Goal: Task Accomplishment & Management: Manage account settings

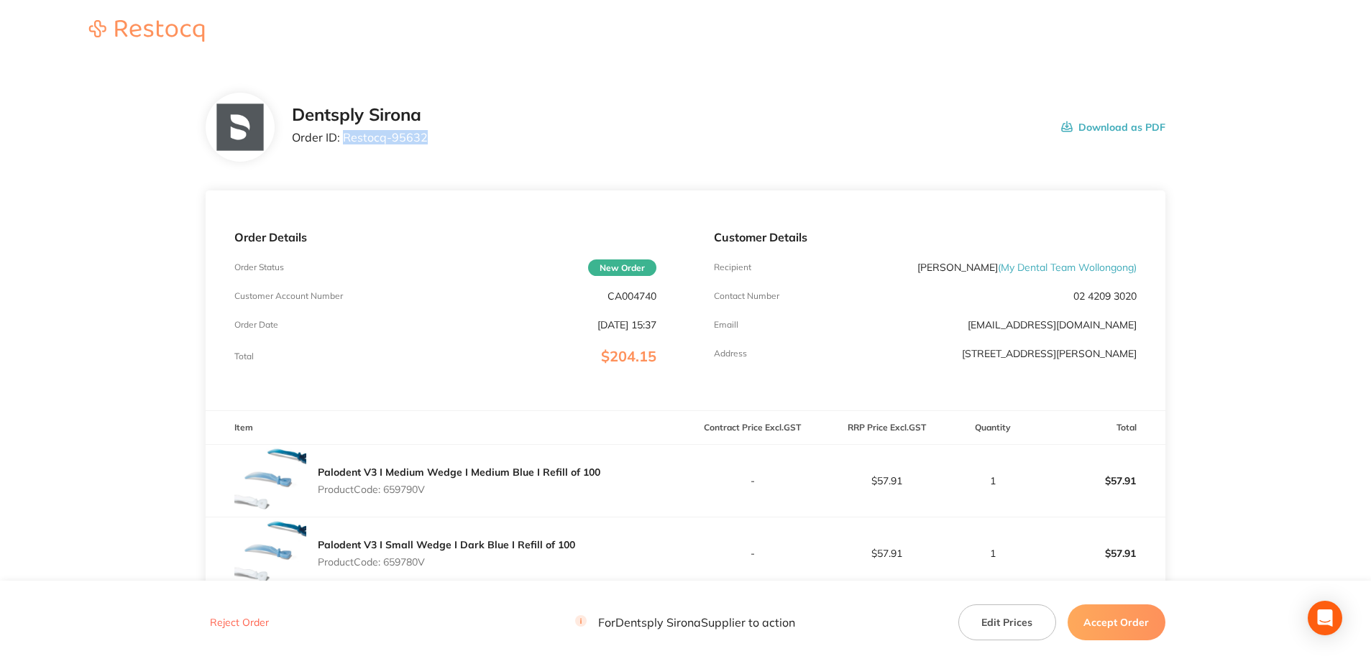
drag, startPoint x: 417, startPoint y: 142, endPoint x: 344, endPoint y: 142, distance: 72.6
click at [344, 142] on div "Dentsply Sirona Order ID: Restocq- 95632 Download as PDF" at bounding box center [728, 127] width 873 height 45
copy p "Restocq- 95632"
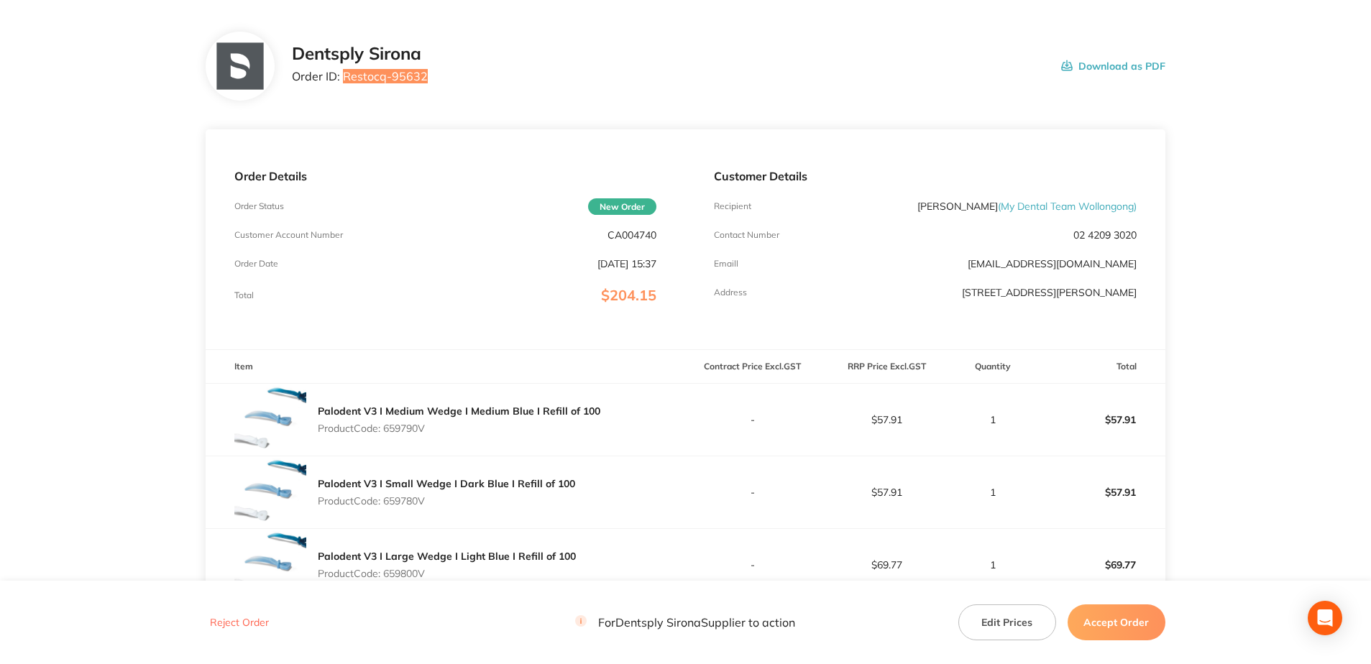
scroll to position [288, 0]
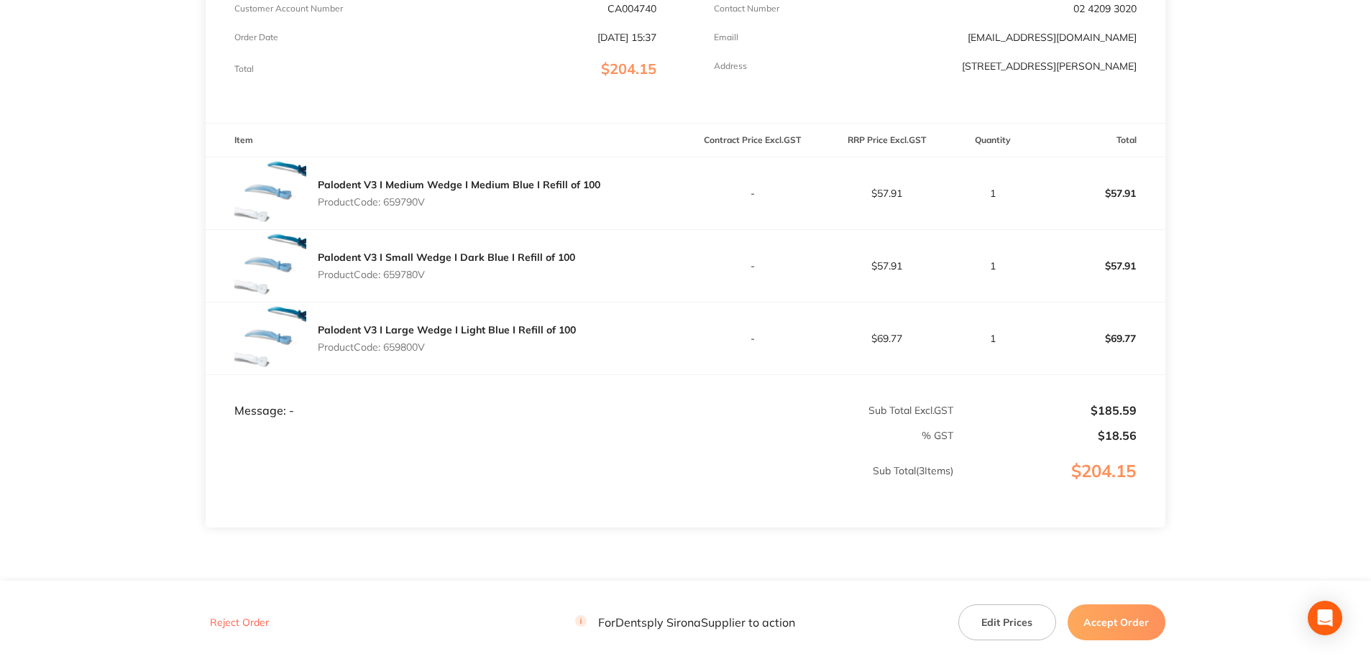
drag, startPoint x: 423, startPoint y: 206, endPoint x: 387, endPoint y: 204, distance: 35.3
click at [387, 204] on p "Product Code: 659790V" at bounding box center [459, 202] width 283 height 12
copy p "659790V"
drag, startPoint x: 436, startPoint y: 278, endPoint x: 387, endPoint y: 281, distance: 49.0
click at [387, 281] on div "Palodent V3 I Small Wedge I Dark Blue I Refill of 100 Product Code: 659780V" at bounding box center [446, 266] width 257 height 40
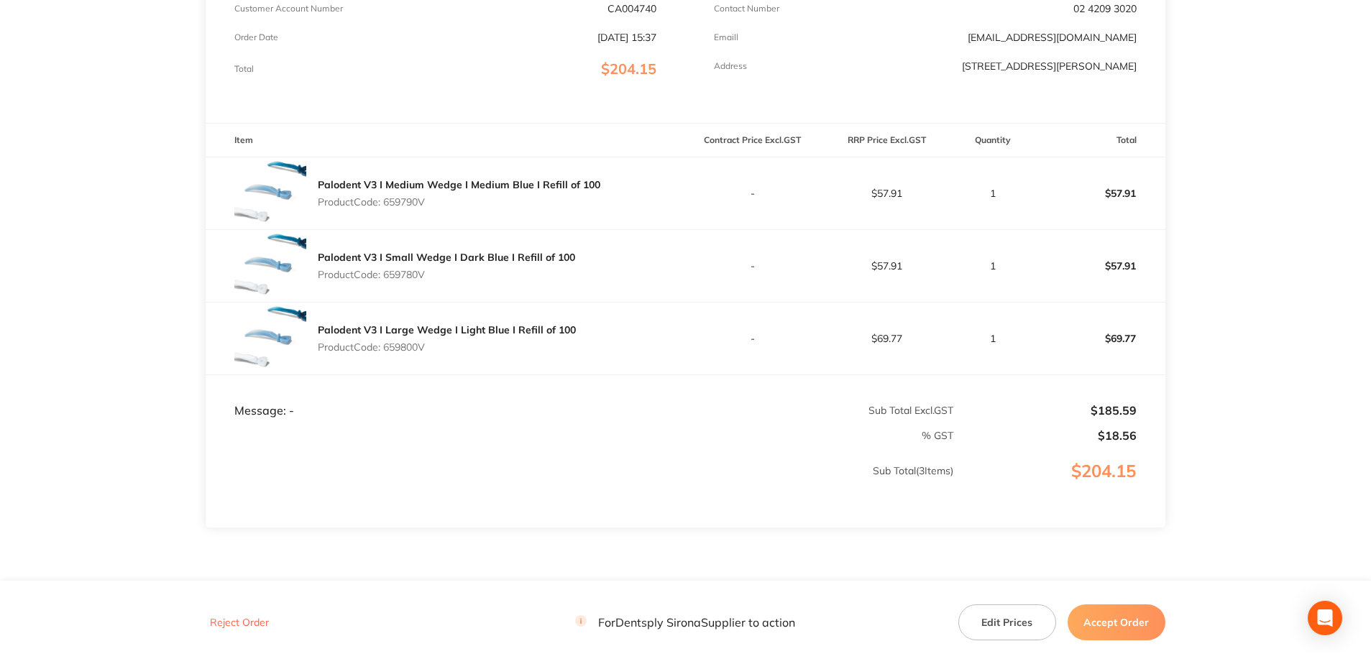
copy p "659780V"
drag, startPoint x: 427, startPoint y: 350, endPoint x: 387, endPoint y: 350, distance: 39.5
click at [387, 350] on p "Product Code: 659800V" at bounding box center [447, 347] width 258 height 12
copy p "659800V"
click at [1029, 477] on button "Accept Order" at bounding box center [1117, 623] width 98 height 36
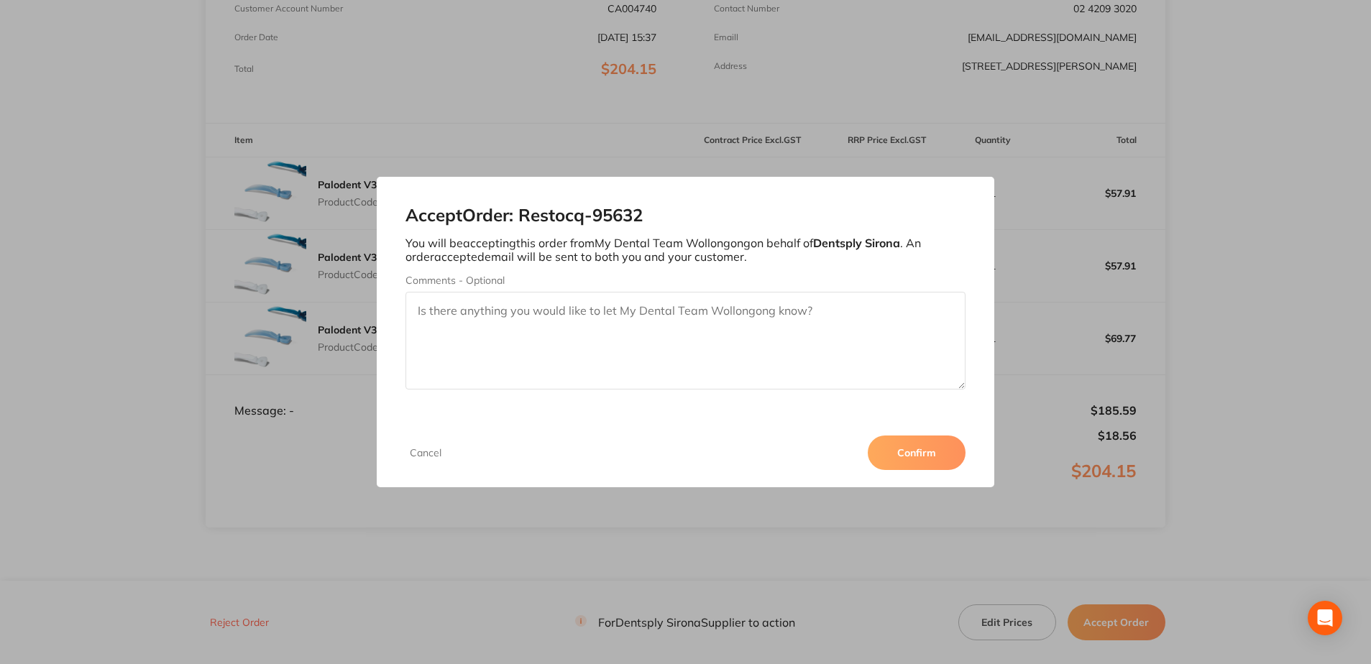
click at [894, 460] on button "Confirm" at bounding box center [917, 453] width 98 height 35
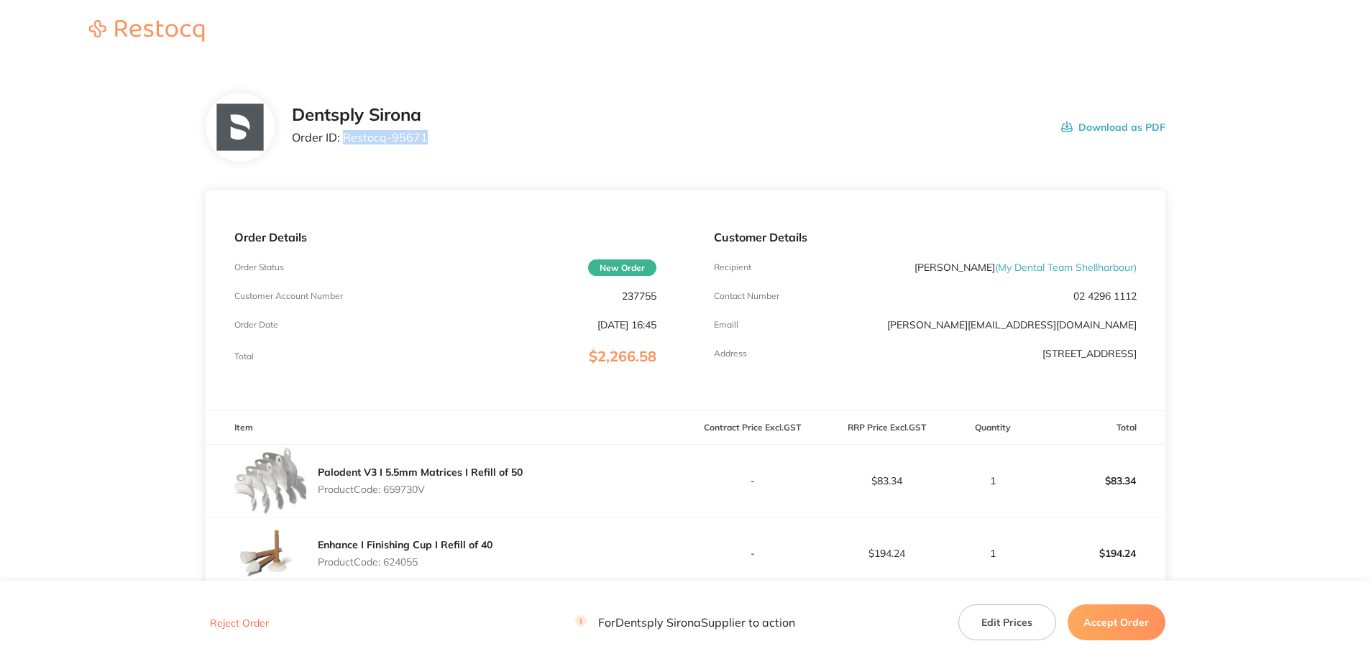
drag, startPoint x: 370, startPoint y: 147, endPoint x: 344, endPoint y: 151, distance: 26.2
click at [344, 151] on div "Dentsply Sirona Order ID: Restocq- 95671 Download as PDF" at bounding box center [686, 127] width 960 height 69
copy p "Restocq- 95671"
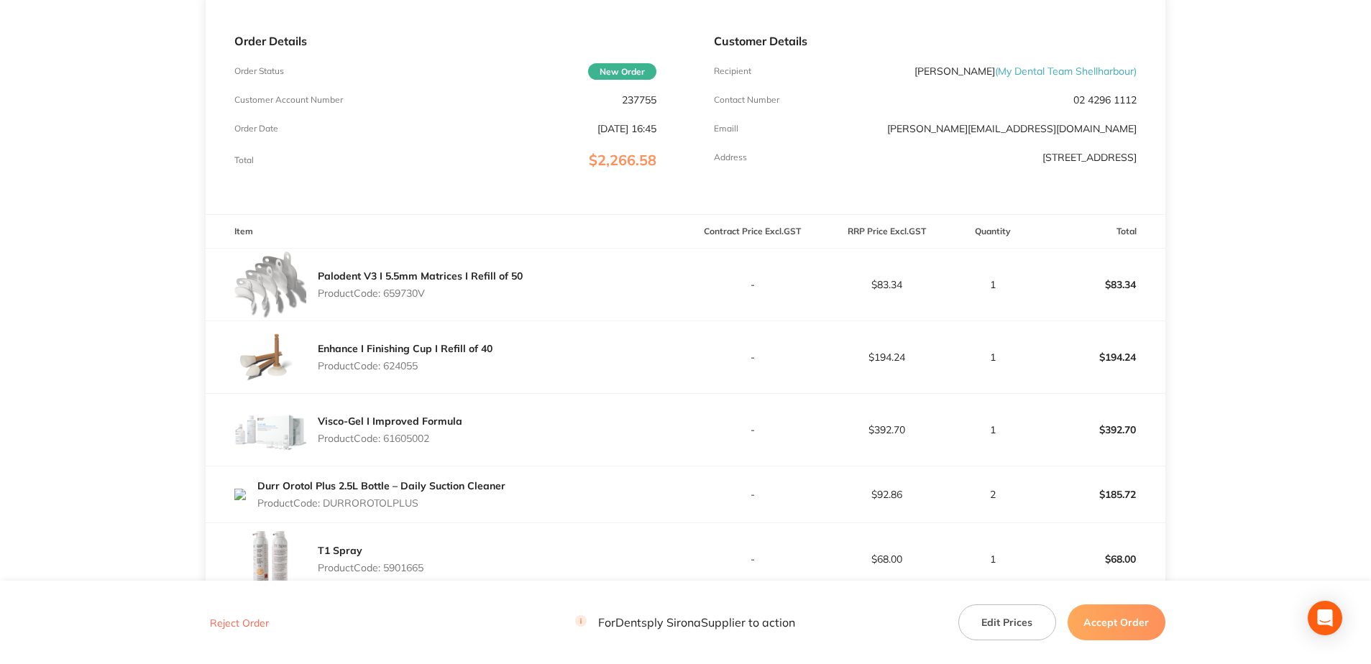
scroll to position [216, 0]
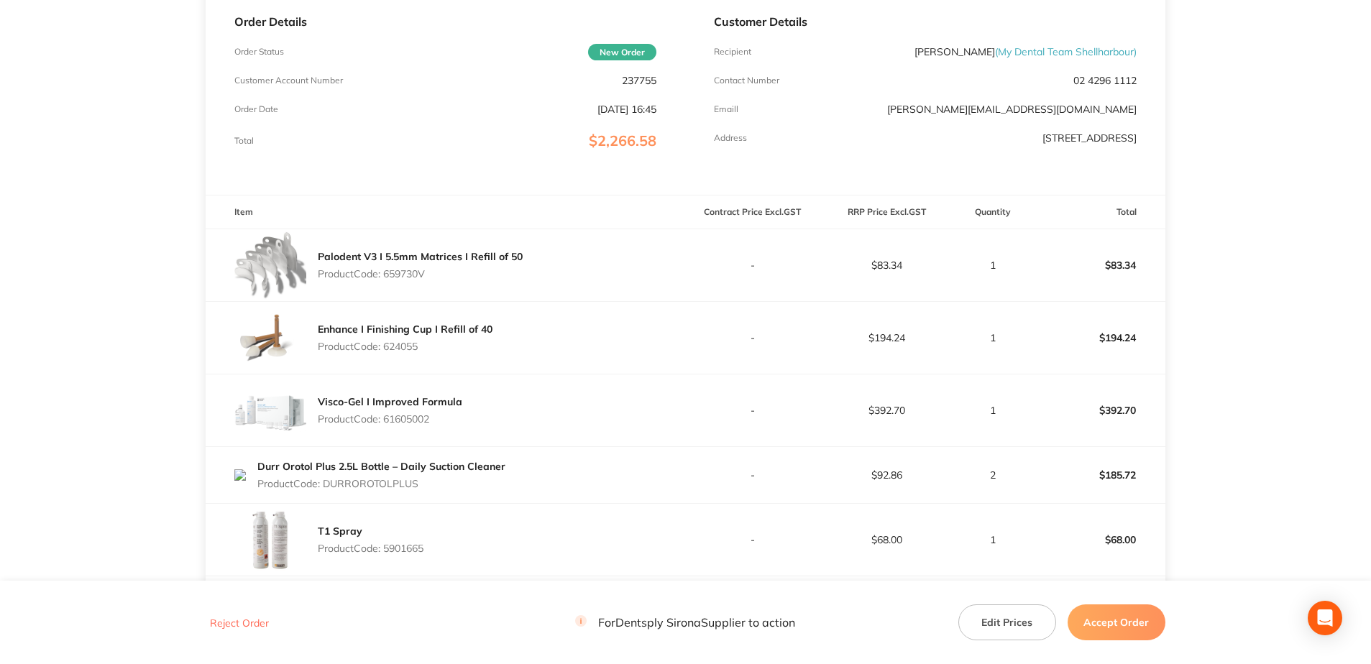
drag, startPoint x: 428, startPoint y: 280, endPoint x: 387, endPoint y: 279, distance: 40.3
click at [387, 279] on div "Palodent V3 I 5.5mm Matrices I Refill of 50 Product Code: 659730V" at bounding box center [420, 265] width 205 height 40
copy p "659730V"
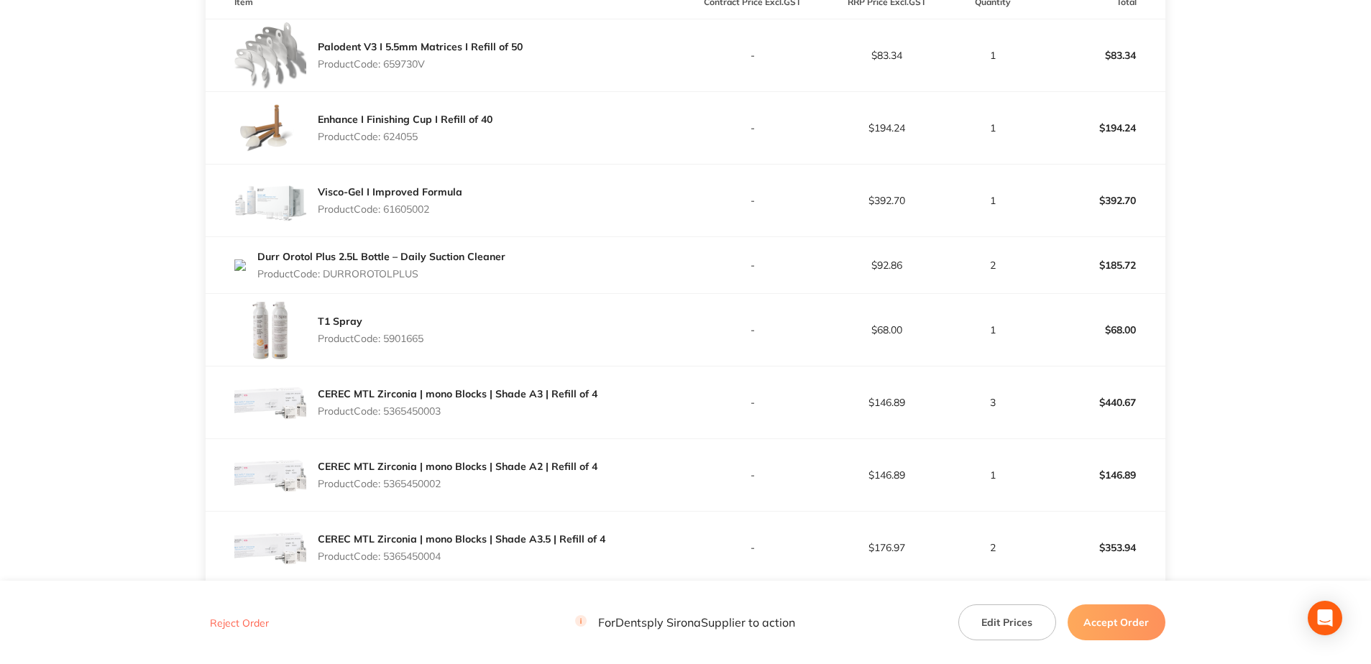
scroll to position [431, 0]
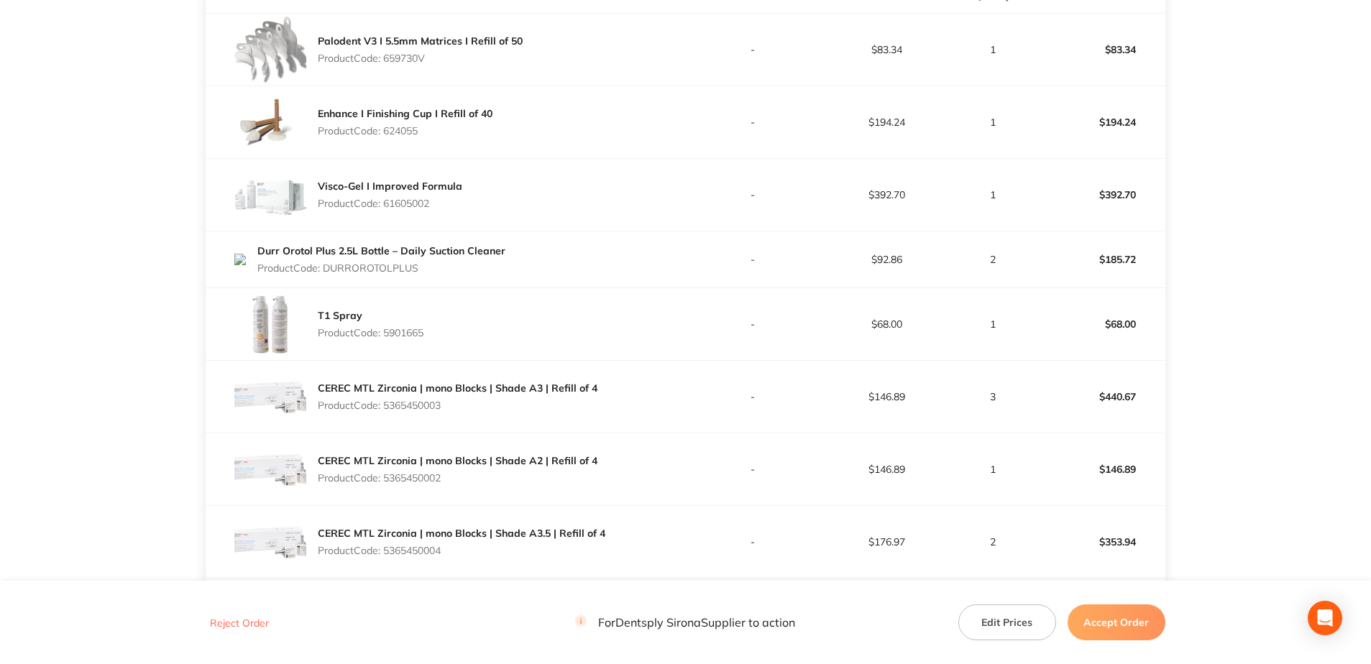
drag, startPoint x: 426, startPoint y: 131, endPoint x: 387, endPoint y: 140, distance: 39.9
click at [387, 140] on div "Enhance I Finishing Cup I Refill of 40 Product Code: 624055" at bounding box center [405, 122] width 175 height 40
copy p "624055"
drag, startPoint x: 436, startPoint y: 211, endPoint x: 384, endPoint y: 208, distance: 51.8
click at [384, 208] on div "Visco-Gel I Improved Formula Product Code: 61605002" at bounding box center [390, 195] width 144 height 40
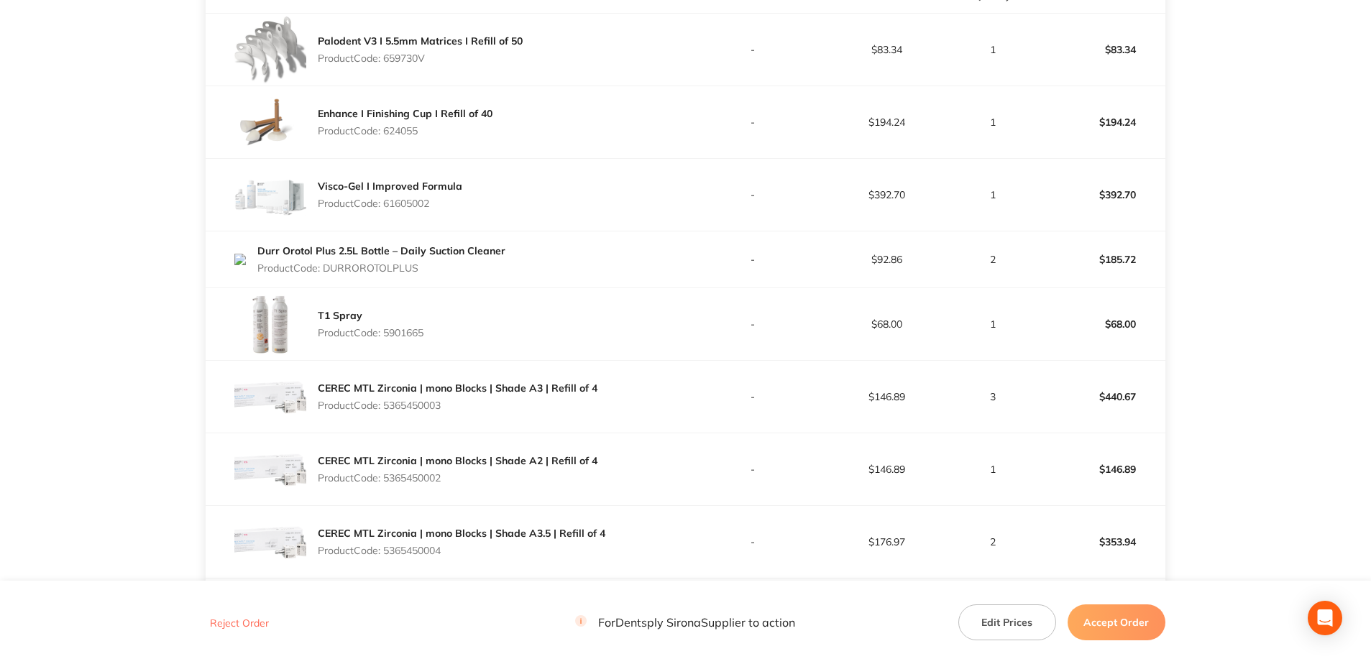
click at [451, 202] on p "Product Code: 61605002" at bounding box center [390, 204] width 144 height 12
drag, startPoint x: 420, startPoint y: 206, endPoint x: 387, endPoint y: 210, distance: 32.5
click at [387, 210] on div "Visco-Gel I Improved Formula Product Code: 61605002" at bounding box center [390, 195] width 144 height 40
copy p "61605002"
drag, startPoint x: 428, startPoint y: 269, endPoint x: 326, endPoint y: 273, distance: 102.2
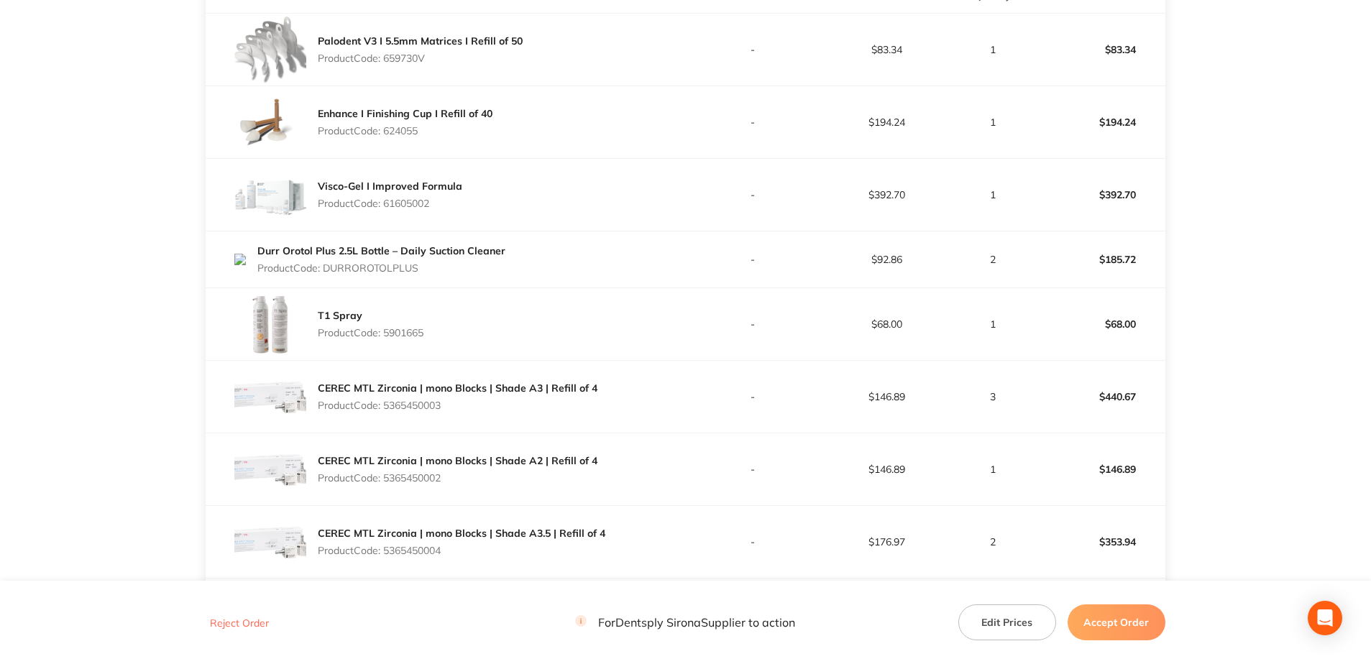
click at [326, 273] on p "Product Code: DURROROTOLPLUS" at bounding box center [381, 268] width 248 height 12
copy p "DURROROTOLPLUS"
drag, startPoint x: 435, startPoint y: 338, endPoint x: 386, endPoint y: 337, distance: 48.9
click at [386, 337] on div "T1 Spray Product Code: 5901665" at bounding box center [445, 324] width 479 height 72
copy p "5901665"
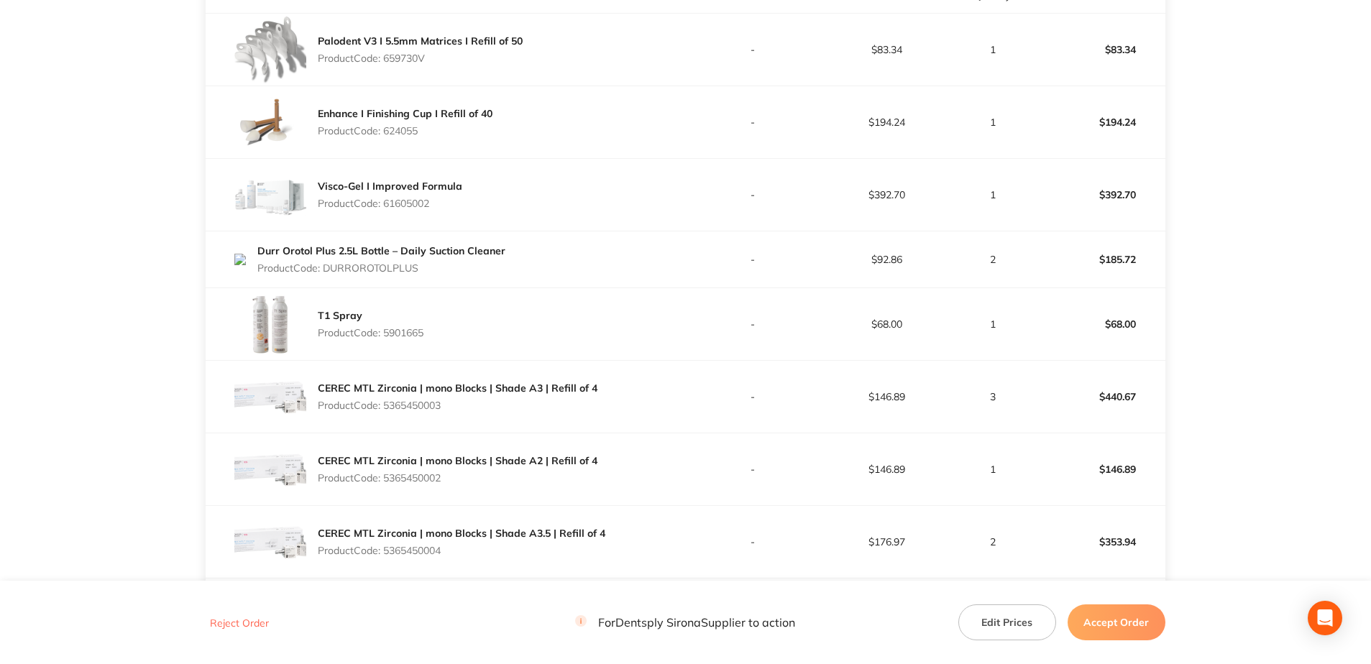
drag, startPoint x: 454, startPoint y: 410, endPoint x: 387, endPoint y: 413, distance: 67.0
click at [387, 413] on div "CEREC MTL Zirconia | mono Blocks | Shade A3 | Refill of 4 Product Code: 5365450…" at bounding box center [458, 397] width 280 height 40
copy p "5365450003"
drag, startPoint x: 446, startPoint y: 476, endPoint x: 387, endPoint y: 482, distance: 59.3
click at [387, 477] on p "Product Code: 5365450002" at bounding box center [458, 478] width 280 height 12
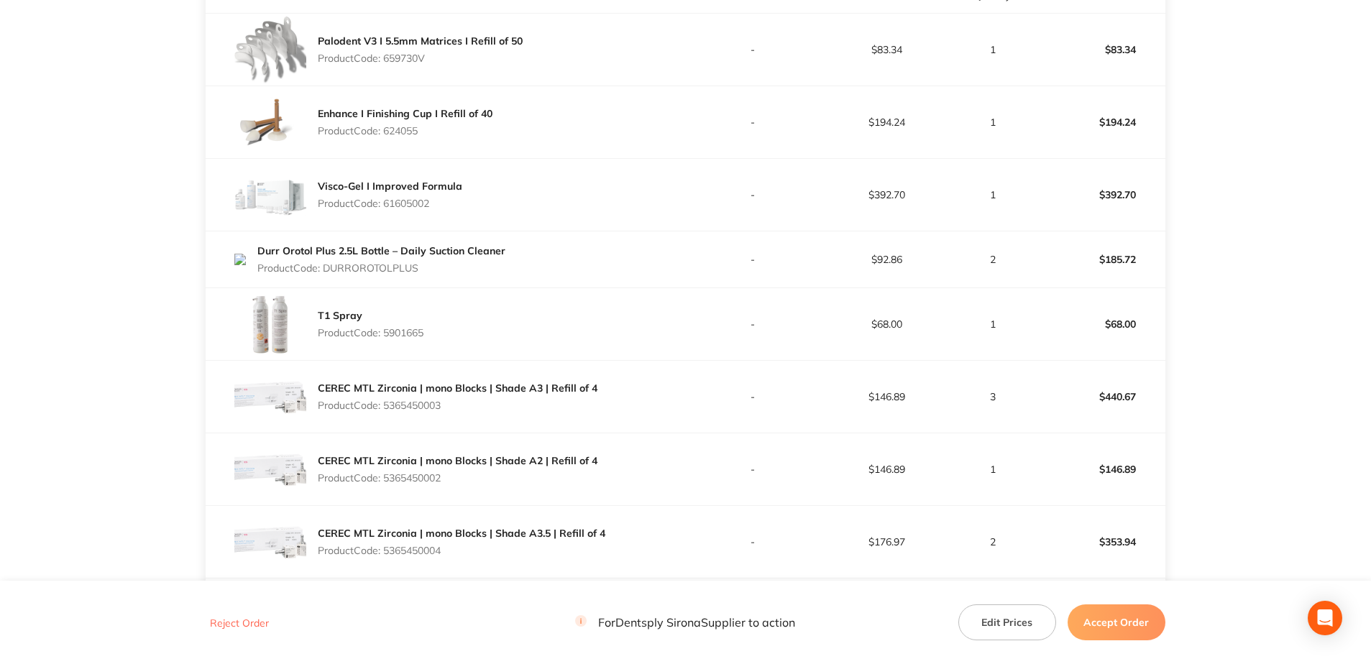
copy p "5365450002"
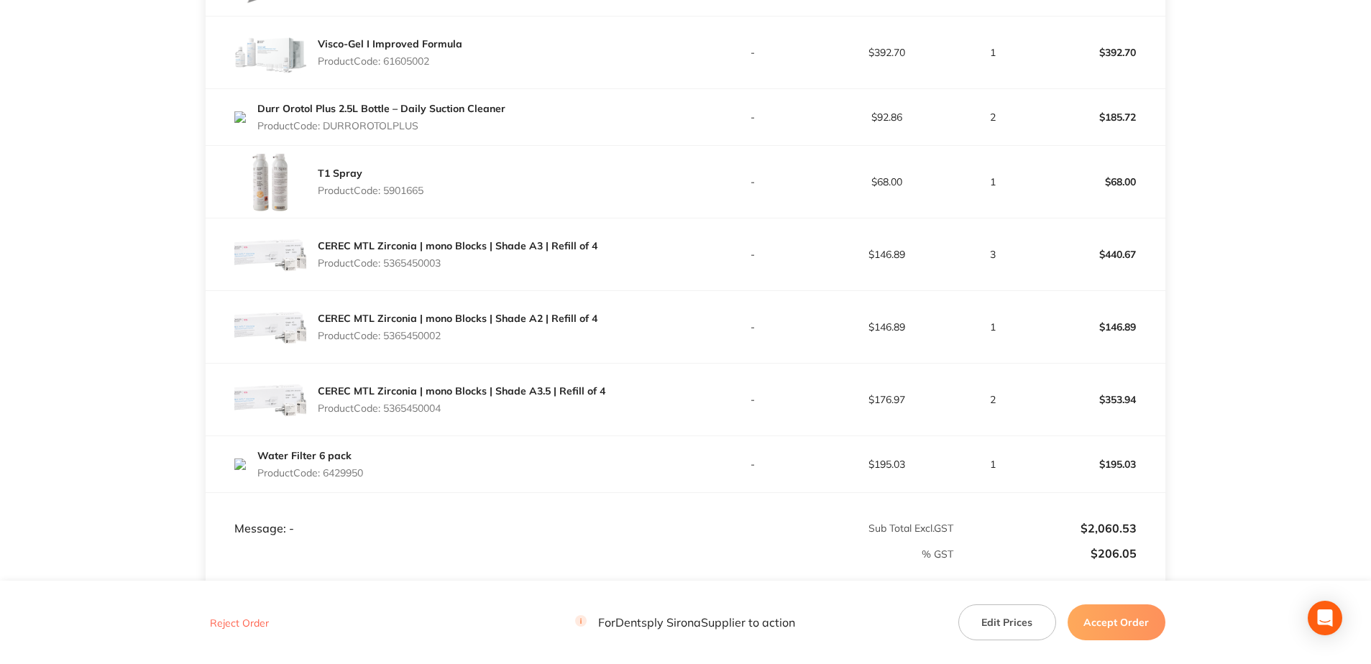
scroll to position [575, 0]
drag, startPoint x: 428, startPoint y: 408, endPoint x: 387, endPoint y: 408, distance: 41.7
click at [387, 408] on p "Product Code: 5365450004" at bounding box center [462, 407] width 288 height 12
copy p "5365450004"
drag, startPoint x: 371, startPoint y: 482, endPoint x: 327, endPoint y: 481, distance: 43.9
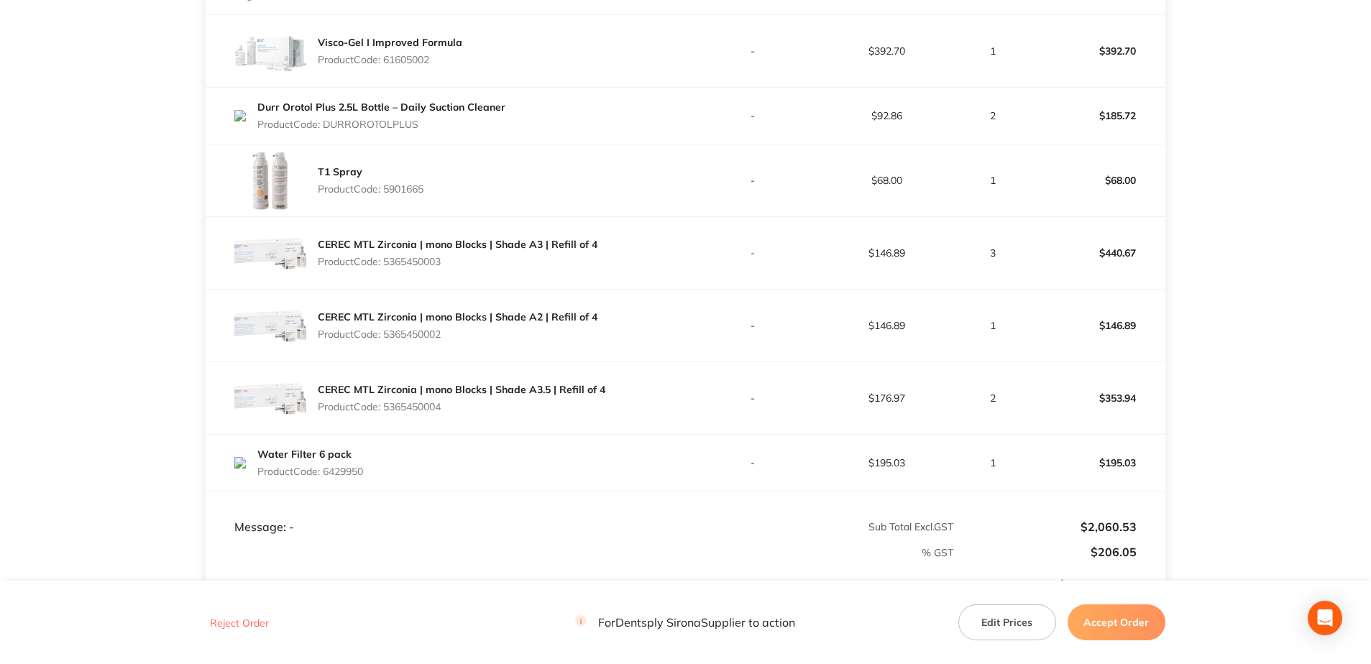
click at [327, 477] on div "Water Filter 6 pack Product Code: 6429950" at bounding box center [445, 463] width 479 height 40
copy p "6429950"
click at [1025, 477] on button "Accept Order" at bounding box center [1117, 623] width 98 height 36
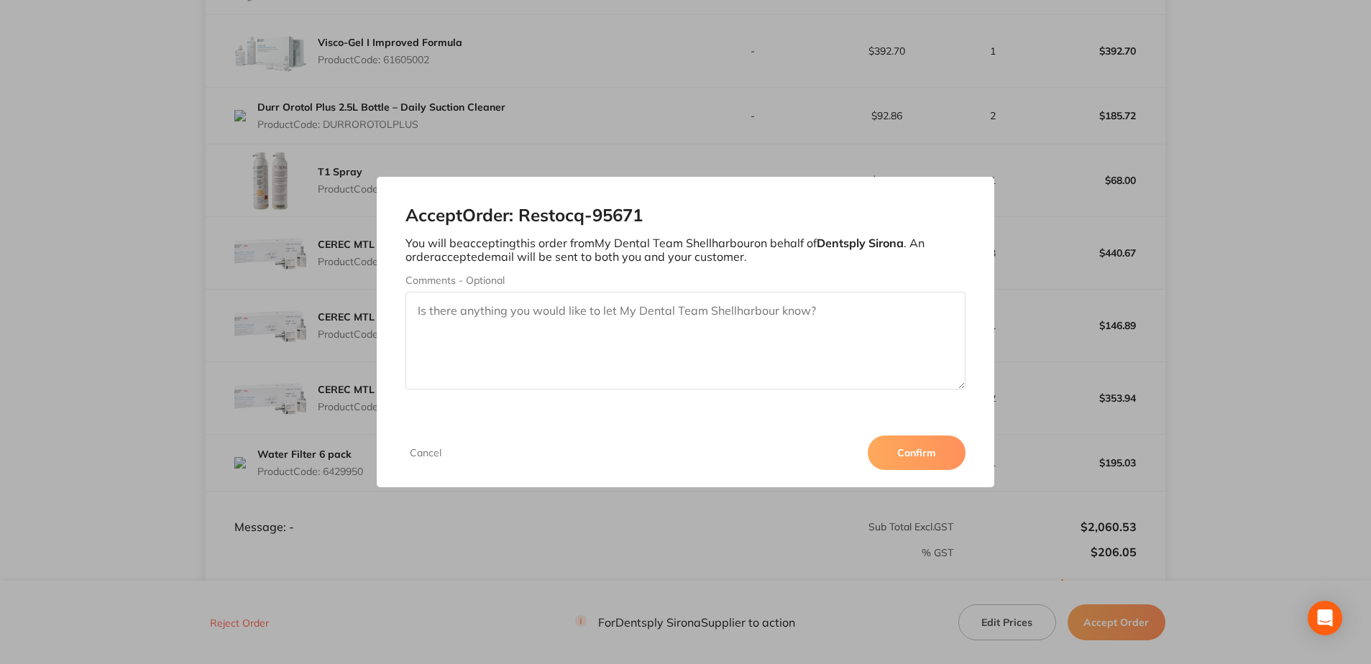
click at [925, 463] on button "Confirm" at bounding box center [917, 453] width 98 height 35
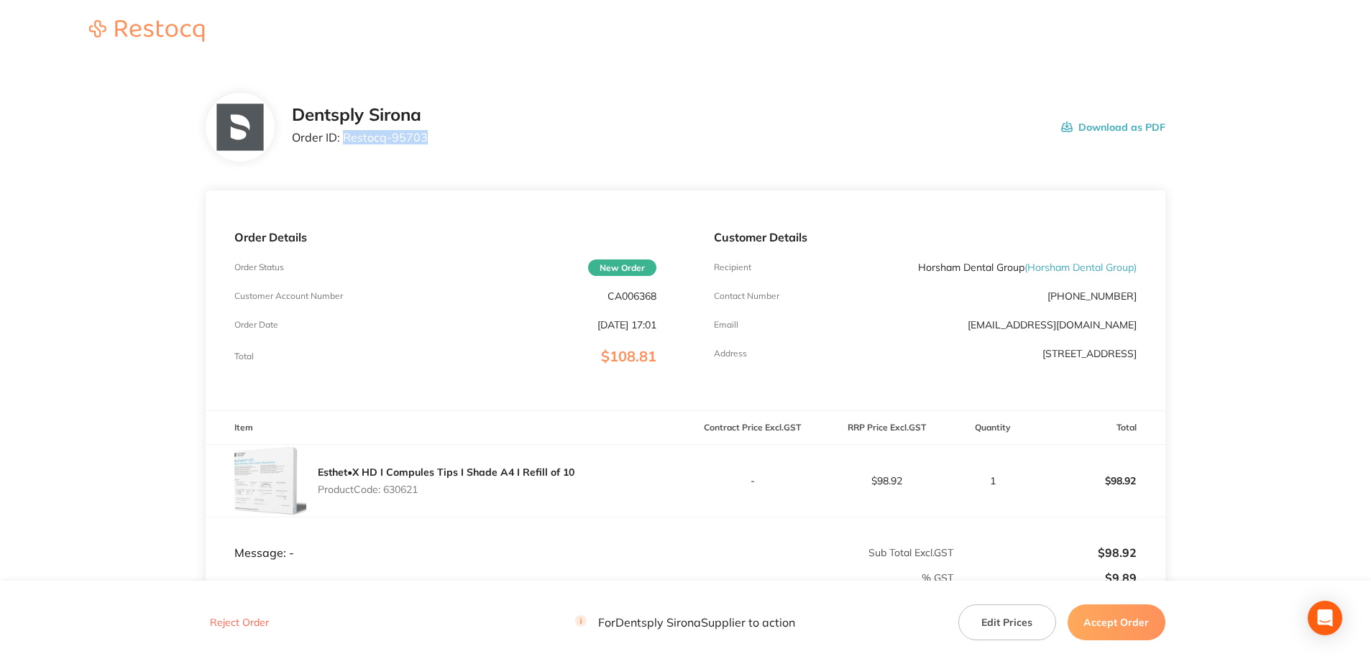
drag, startPoint x: 443, startPoint y: 142, endPoint x: 346, endPoint y: 147, distance: 97.2
click at [346, 147] on div "Dentsply Sirona Order ID: Restocq- 95703 Download as PDF" at bounding box center [728, 127] width 873 height 45
copy p "Restocq- 95703"
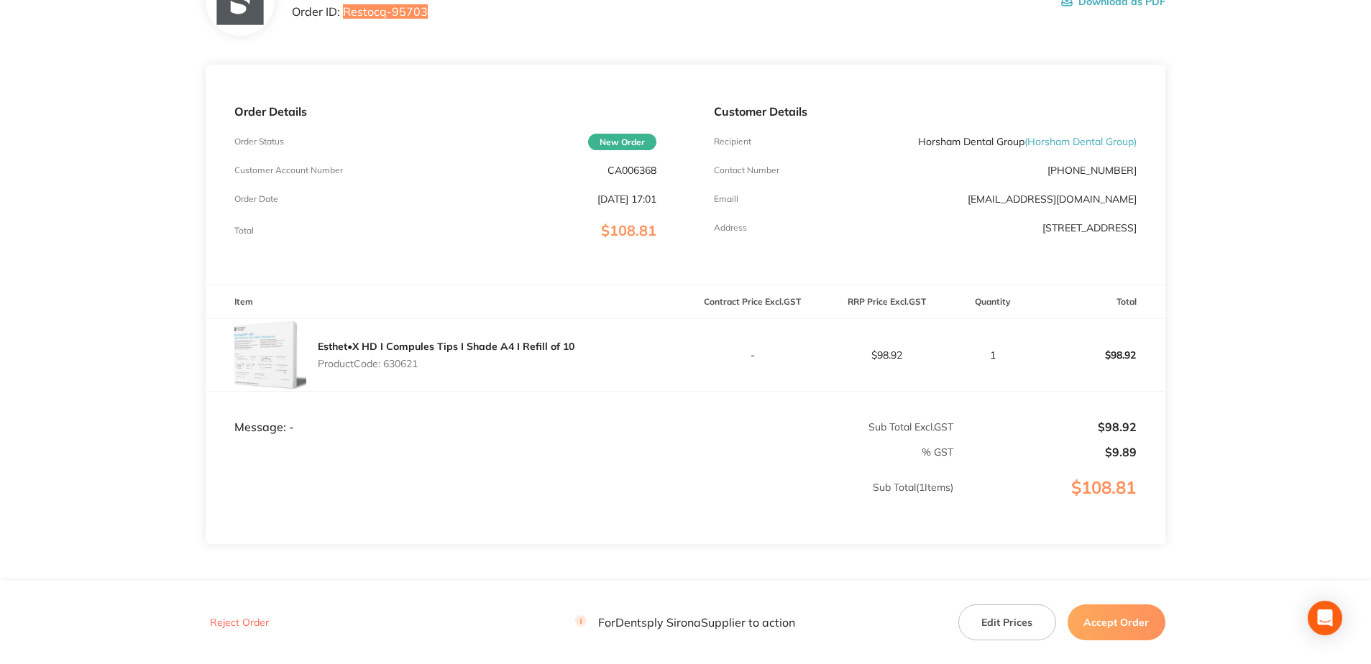
scroll to position [144, 0]
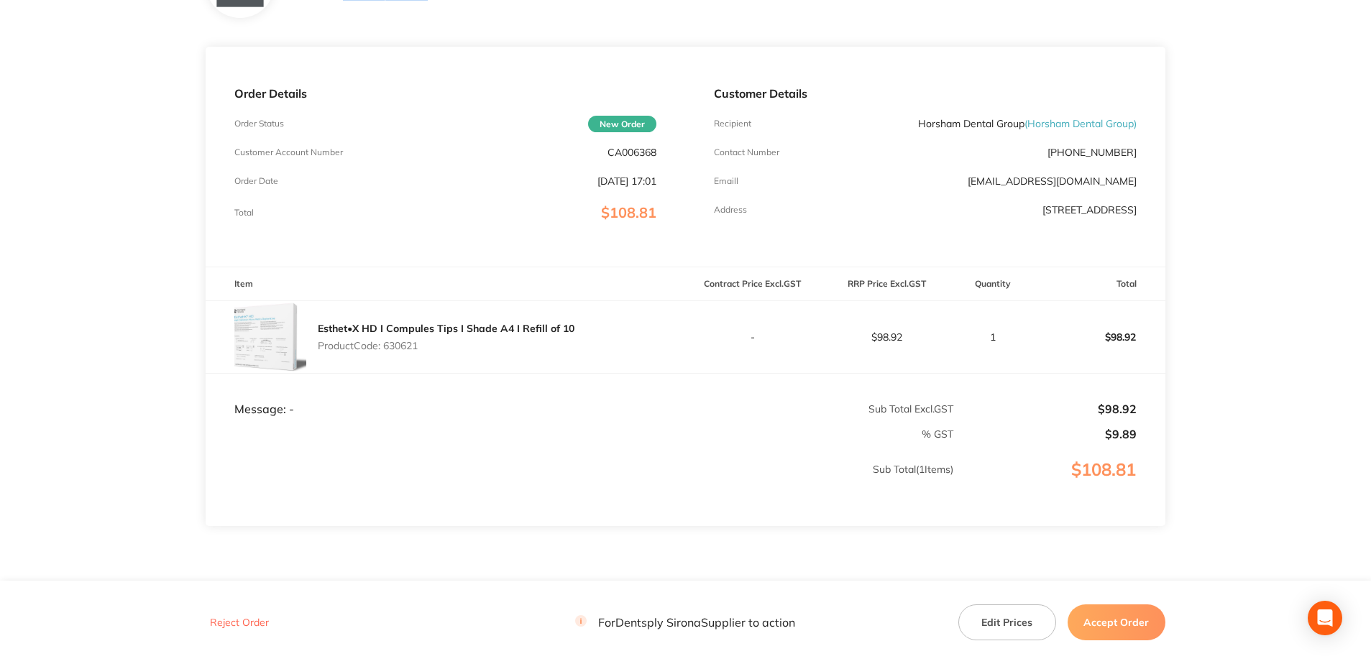
drag, startPoint x: 421, startPoint y: 345, endPoint x: 387, endPoint y: 355, distance: 35.3
click at [387, 355] on div "Esthet•X HD I Compules Tips I Shade A4 I Refill of 10 Product Code: 630621" at bounding box center [446, 337] width 257 height 40
copy p "630621"
drag, startPoint x: 1130, startPoint y: 621, endPoint x: 1101, endPoint y: 594, distance: 39.7
click at [1025, 477] on button "Accept Order" at bounding box center [1117, 623] width 98 height 36
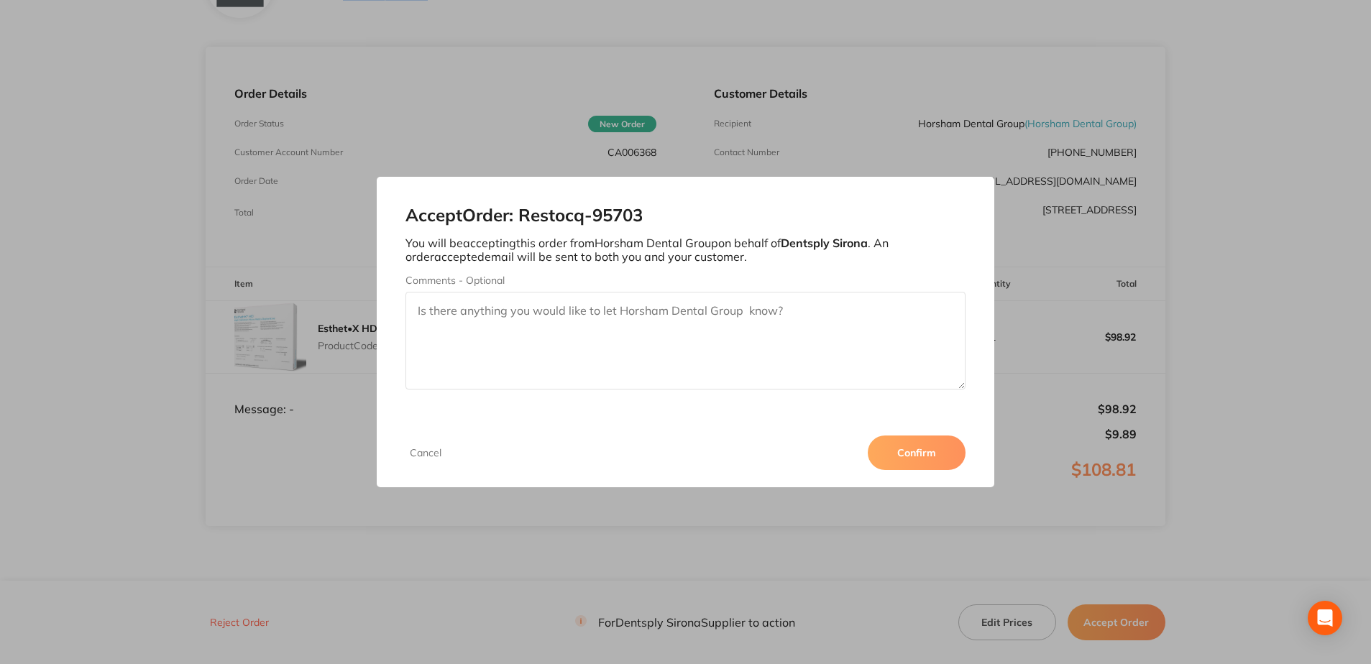
click at [913, 461] on button "Confirm" at bounding box center [917, 453] width 98 height 35
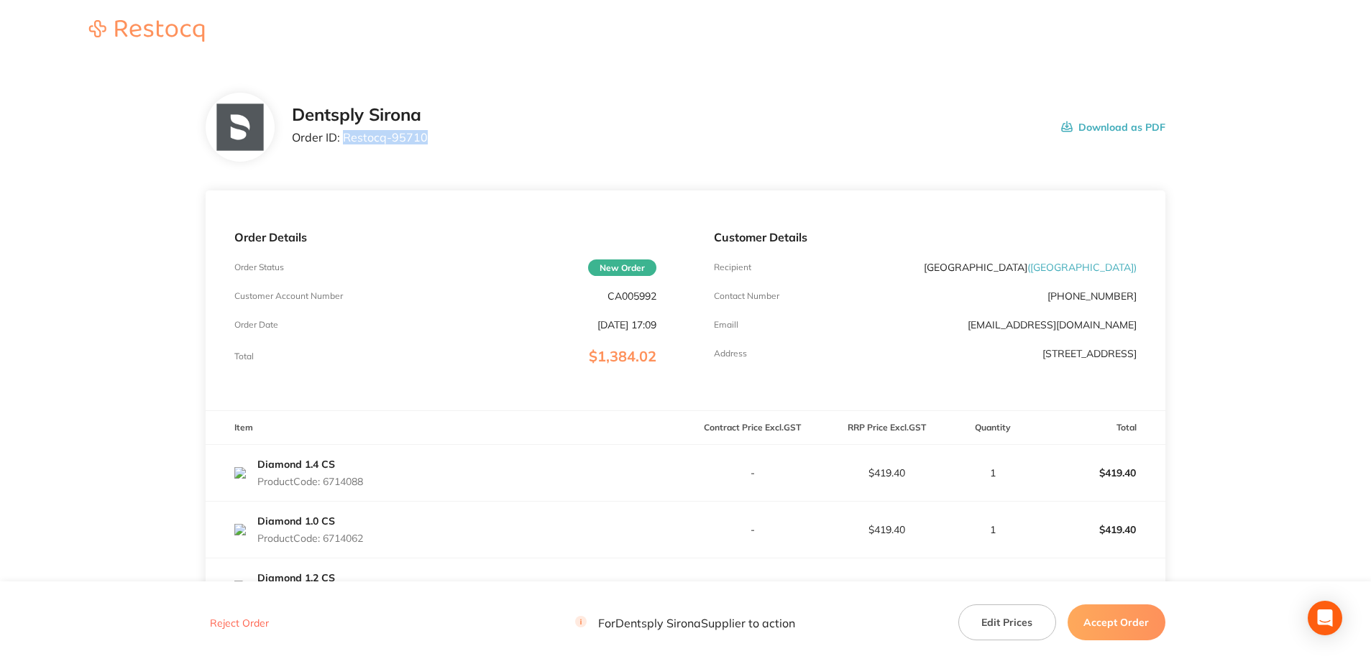
drag, startPoint x: 418, startPoint y: 143, endPoint x: 344, endPoint y: 144, distance: 74.0
click at [344, 144] on div "Dentsply Sirona Order ID: Restocq- 95710 Download as PDF" at bounding box center [728, 127] width 873 height 45
copy p "Restocq- 95710"
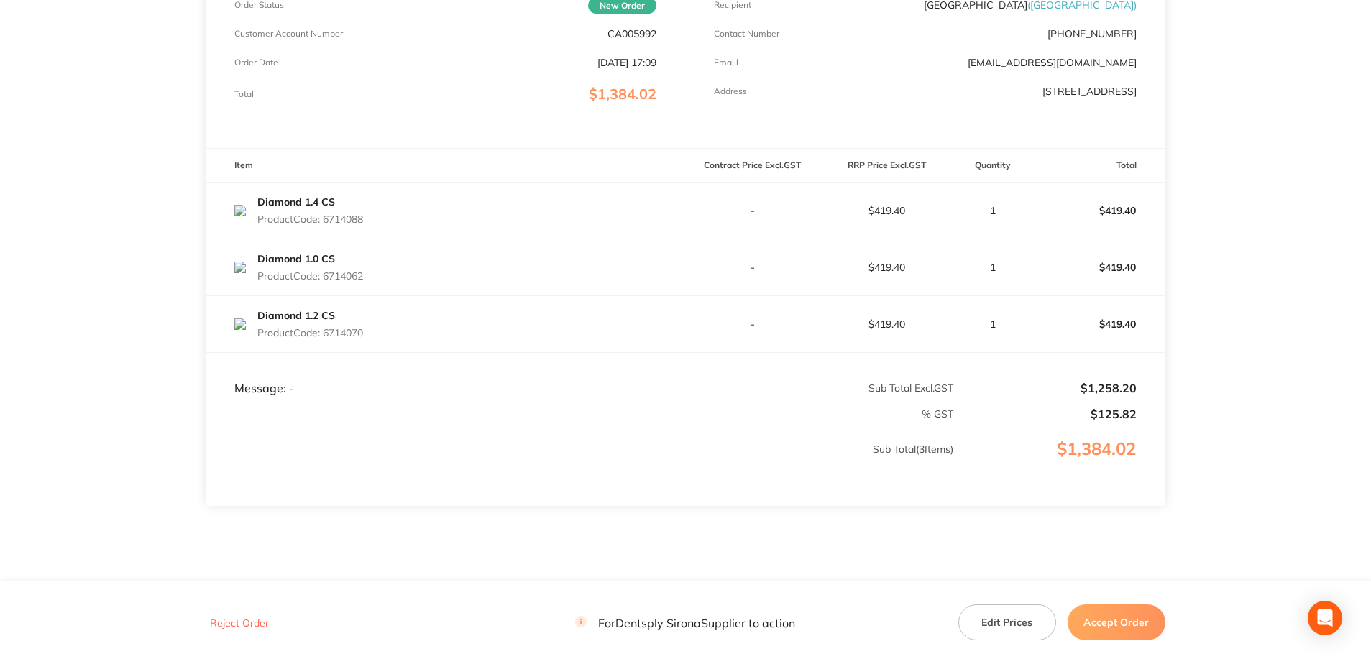
scroll to position [288, 0]
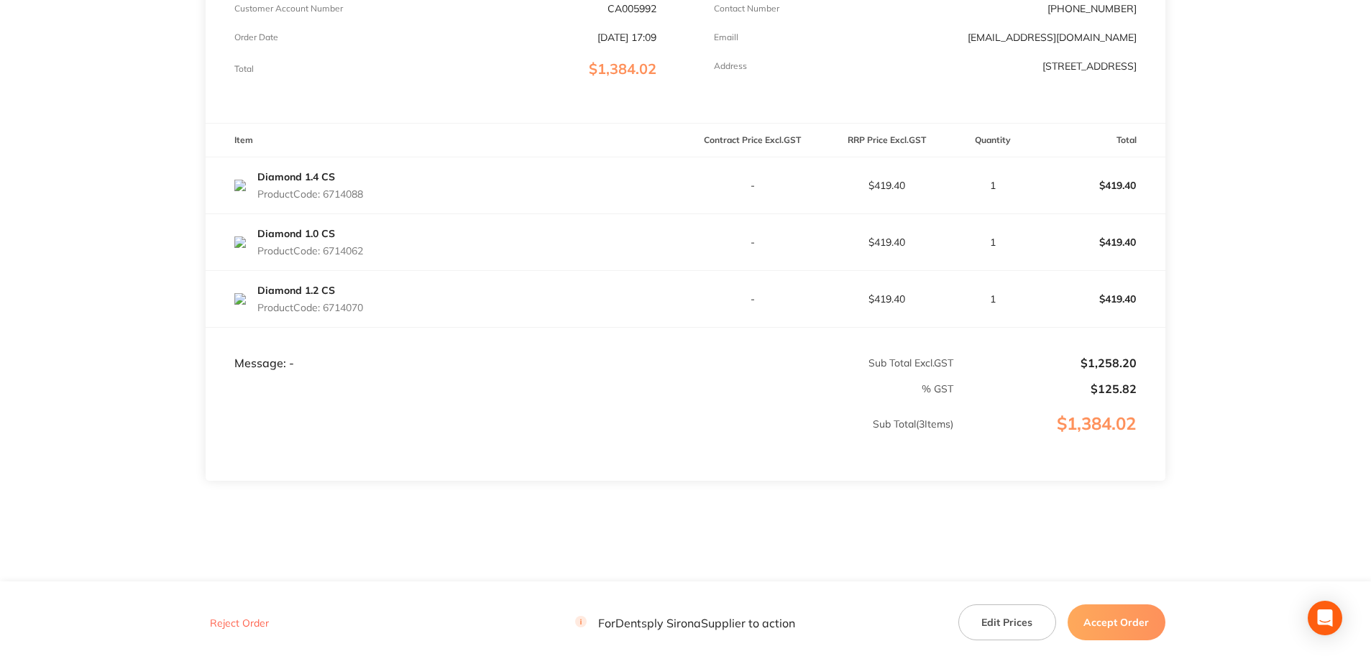
drag, startPoint x: 361, startPoint y: 203, endPoint x: 324, endPoint y: 204, distance: 36.7
click at [324, 204] on div "Diamond 1.4 CS Product Code: 6714088" at bounding box center [445, 185] width 479 height 40
copy p "6714088"
drag, startPoint x: 367, startPoint y: 260, endPoint x: 327, endPoint y: 261, distance: 40.3
click at [327, 261] on div "Diamond 1.0 CS Product Code: 6714062" at bounding box center [445, 242] width 479 height 40
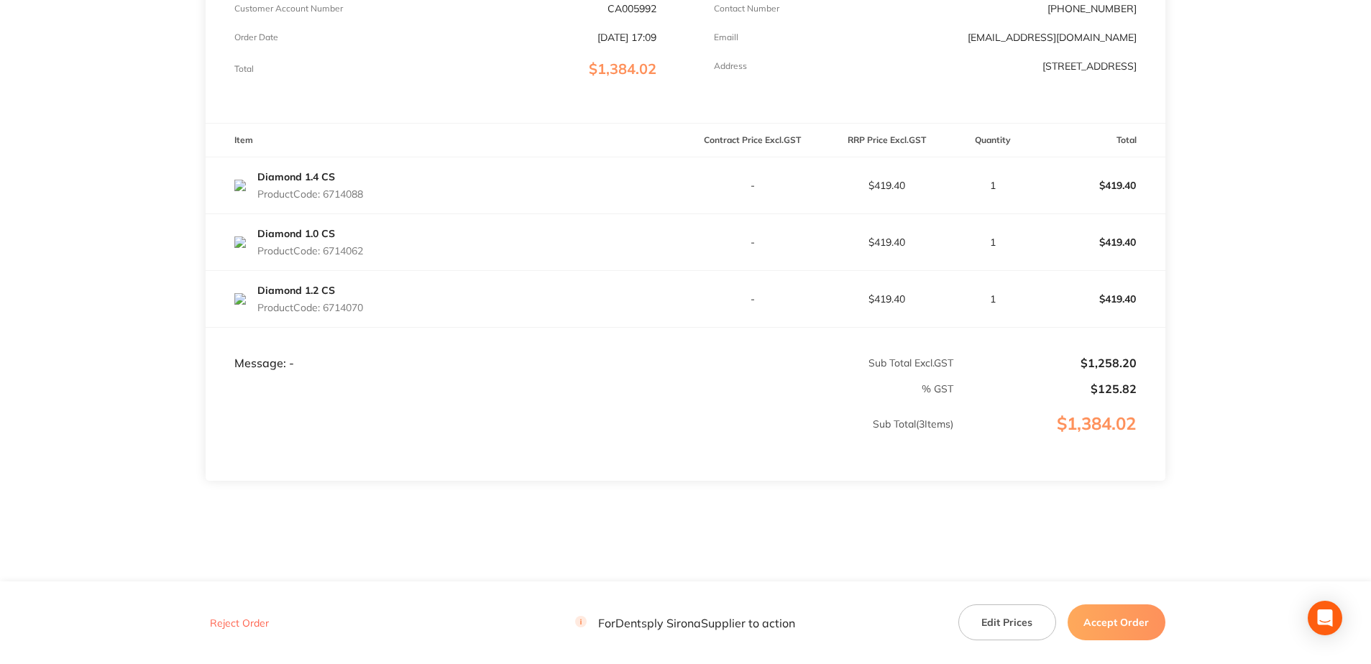
copy p "6714062"
drag, startPoint x: 380, startPoint y: 321, endPoint x: 326, endPoint y: 318, distance: 53.2
click at [326, 318] on div "Diamond 1.2 CS Product Code: 6714070" at bounding box center [445, 299] width 479 height 40
copy p "6714070"
click at [1025, 477] on button "Accept Order" at bounding box center [1117, 623] width 98 height 36
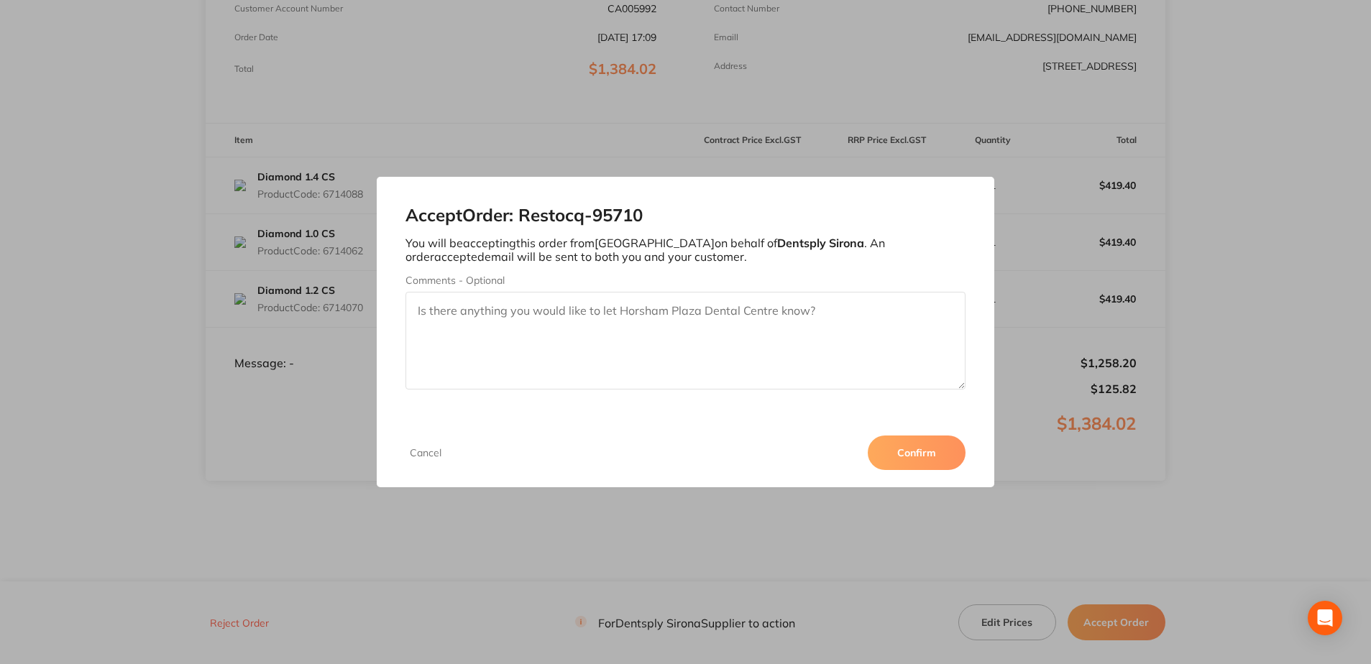
click at [911, 454] on button "Confirm" at bounding box center [917, 453] width 98 height 35
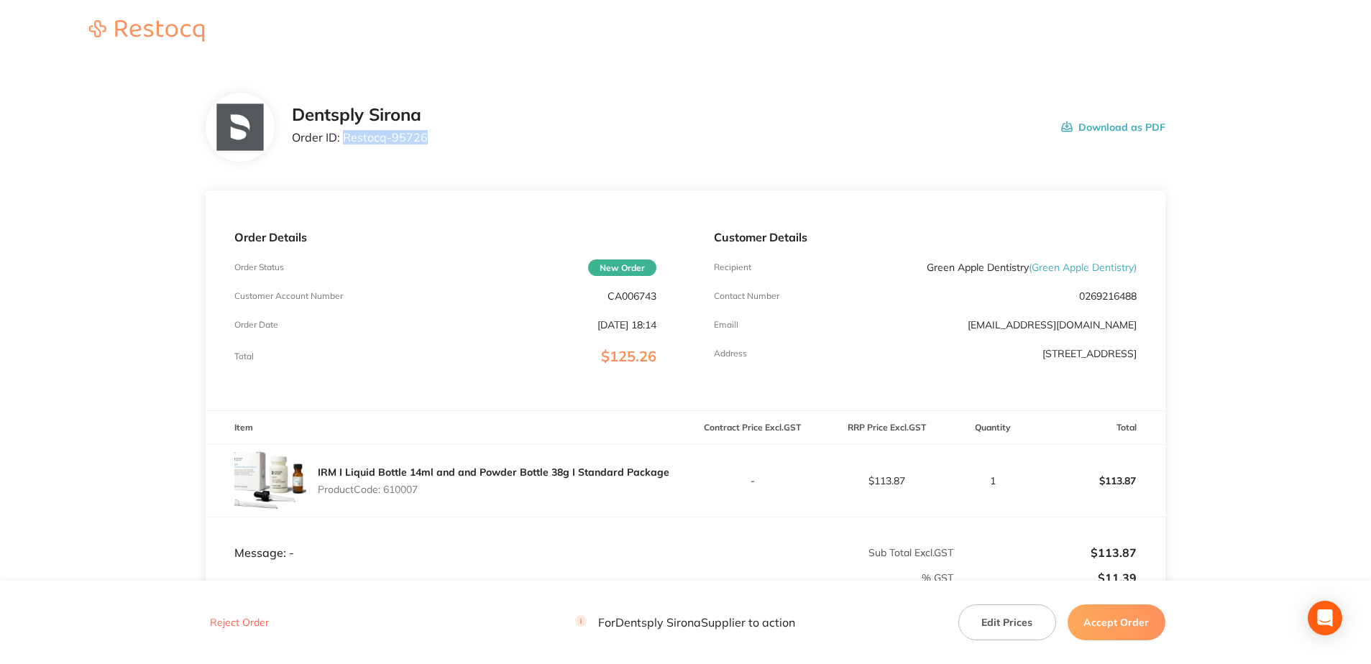
drag, startPoint x: 426, startPoint y: 138, endPoint x: 344, endPoint y: 139, distance: 82.7
click at [344, 139] on div "Dentsply Sirona Order ID: Restocq- 95726 Download as PDF" at bounding box center [728, 127] width 873 height 45
copy p "Restocq- 95726"
drag, startPoint x: 421, startPoint y: 486, endPoint x: 385, endPoint y: 495, distance: 37.0
click at [385, 477] on p "Product Code: 610007" at bounding box center [494, 490] width 352 height 12
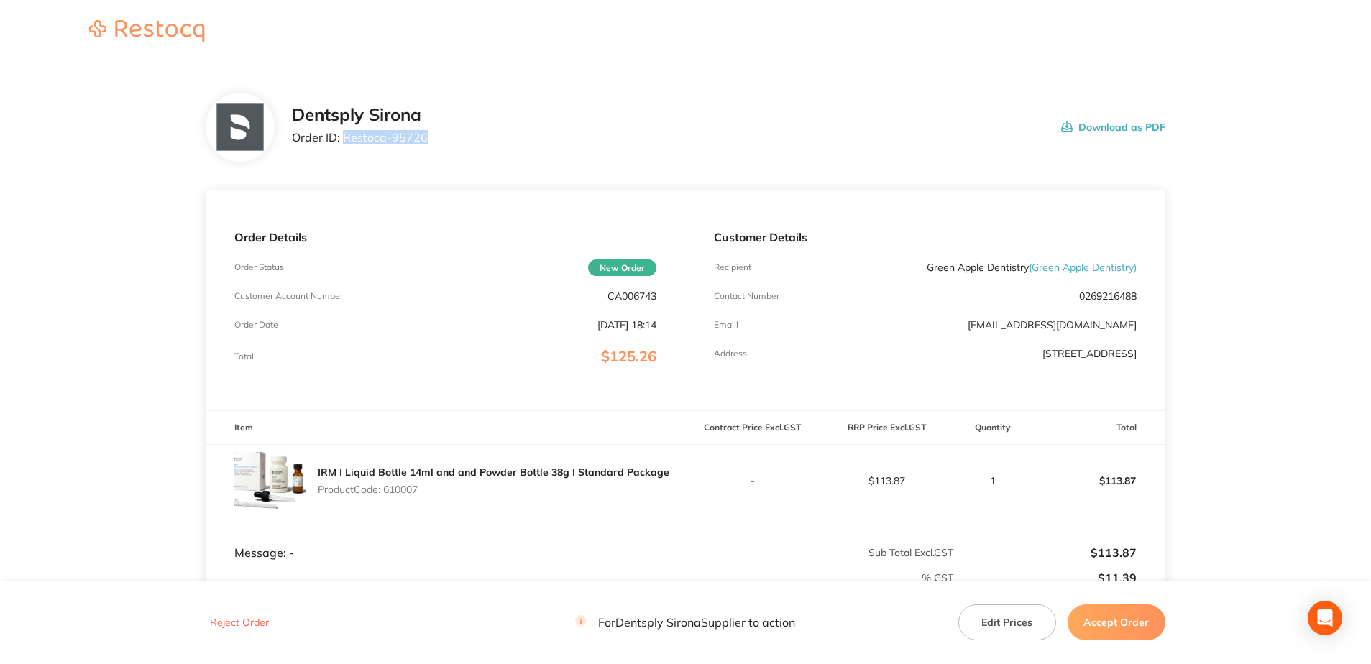
copy p "610007"
click at [1025, 477] on button "Accept Order" at bounding box center [1117, 623] width 98 height 36
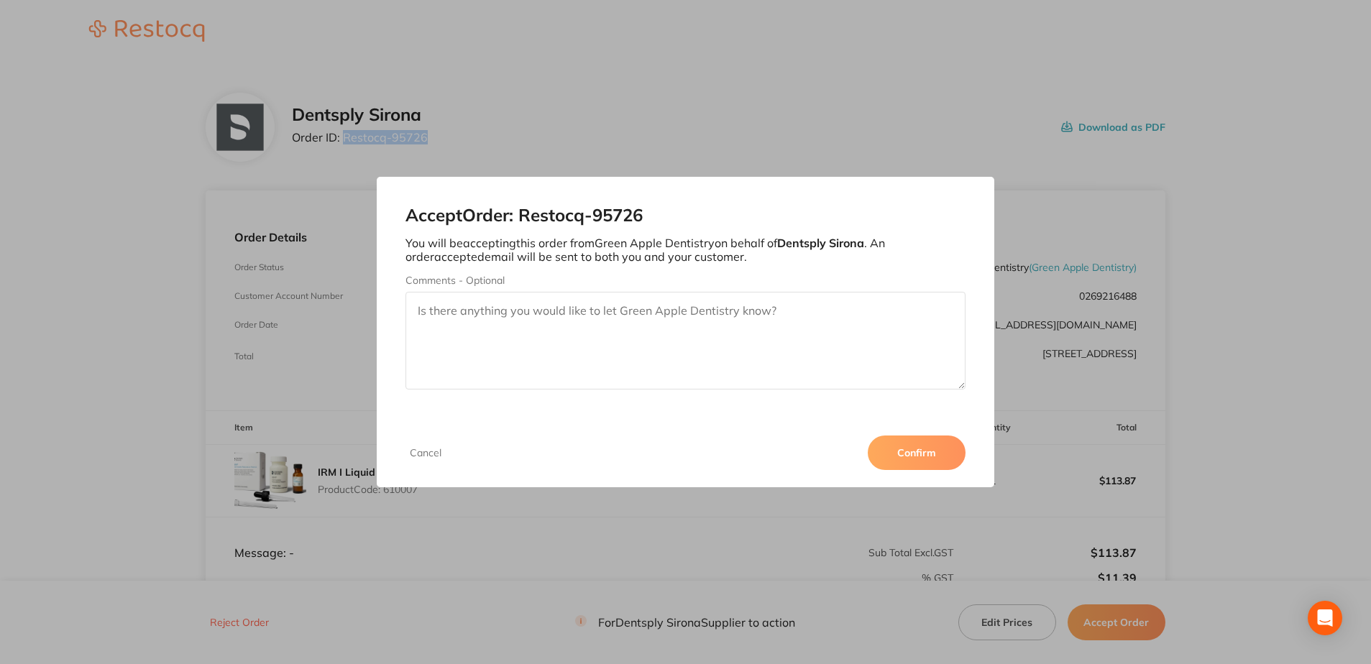
click at [925, 454] on button "Confirm" at bounding box center [917, 453] width 98 height 35
